Goal: Information Seeking & Learning: Understand process/instructions

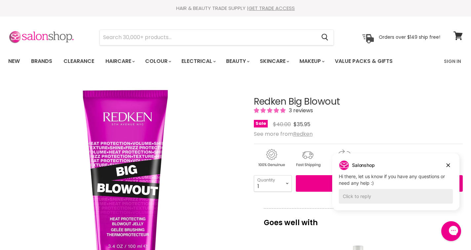
click at [39, 37] on img at bounding box center [41, 37] width 66 height 14
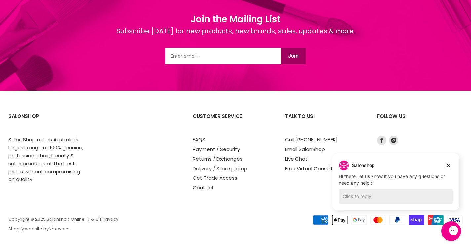
click at [209, 166] on link "Delivery / Store pickup" at bounding box center [220, 168] width 55 height 7
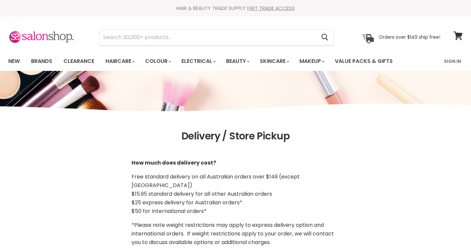
scroll to position [165, 0]
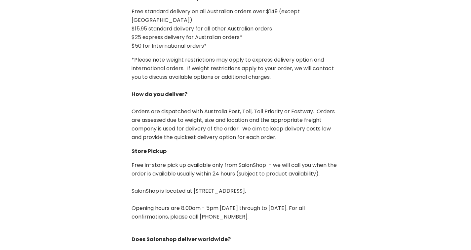
click at [209, 166] on p "Free in-store pick up available only from SalonShop - we will call you when the…" at bounding box center [236, 191] width 208 height 60
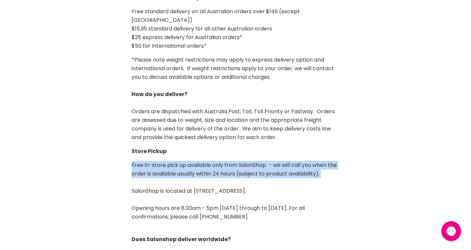
click at [209, 166] on p "Free in-store pick up available only from SalonShop - we will call you when the…" at bounding box center [236, 191] width 208 height 60
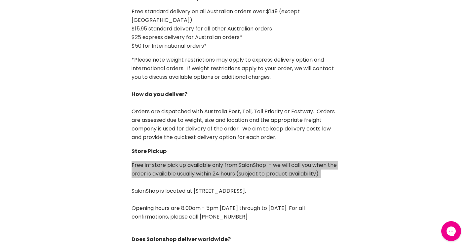
click at [209, 166] on p "Free in-store pick up available only from SalonShop - we will call you when the…" at bounding box center [236, 191] width 208 height 60
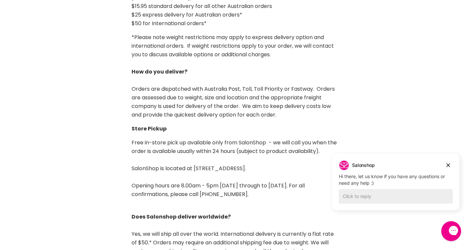
scroll to position [191, 0]
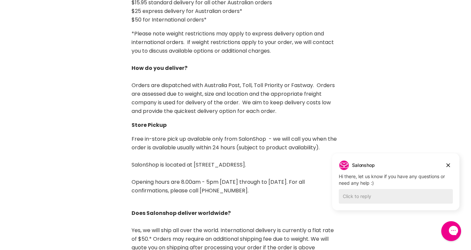
click at [209, 166] on p "Free in-store pick up available only from SalonShop - we will call you when the…" at bounding box center [236, 165] width 208 height 60
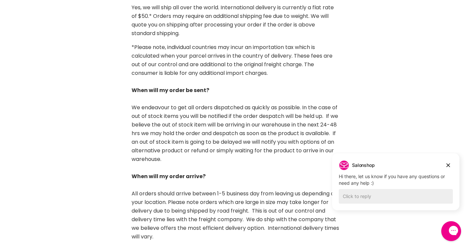
scroll to position [414, 0]
